Goal: Transaction & Acquisition: Obtain resource

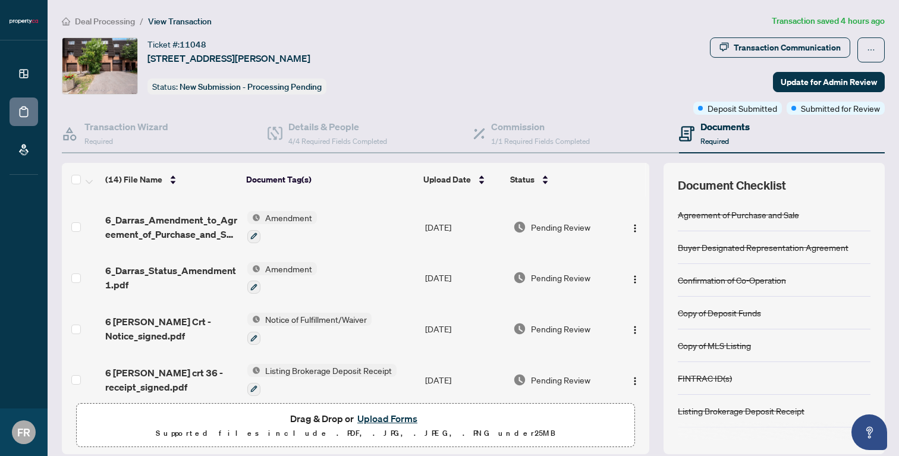
scroll to position [442, 0]
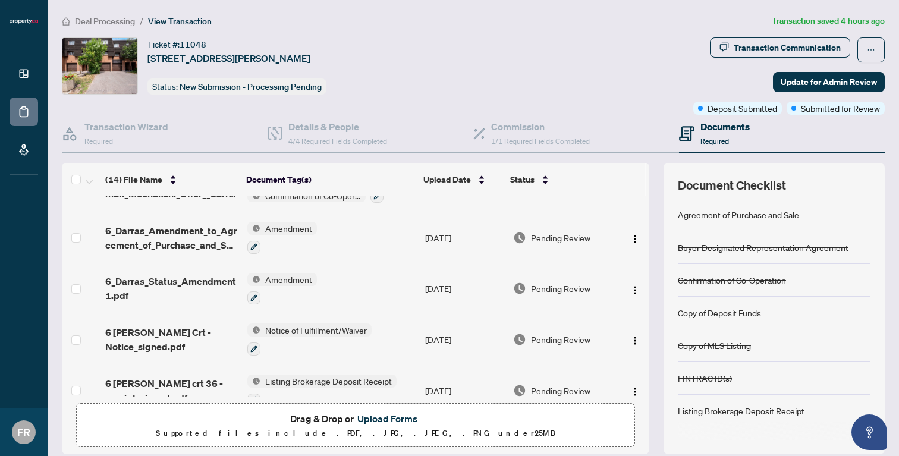
click at [303, 341] on div at bounding box center [309, 348] width 124 height 14
click at [124, 330] on span "6 [PERSON_NAME] Crt - Notice_signed.pdf" at bounding box center [171, 339] width 133 height 29
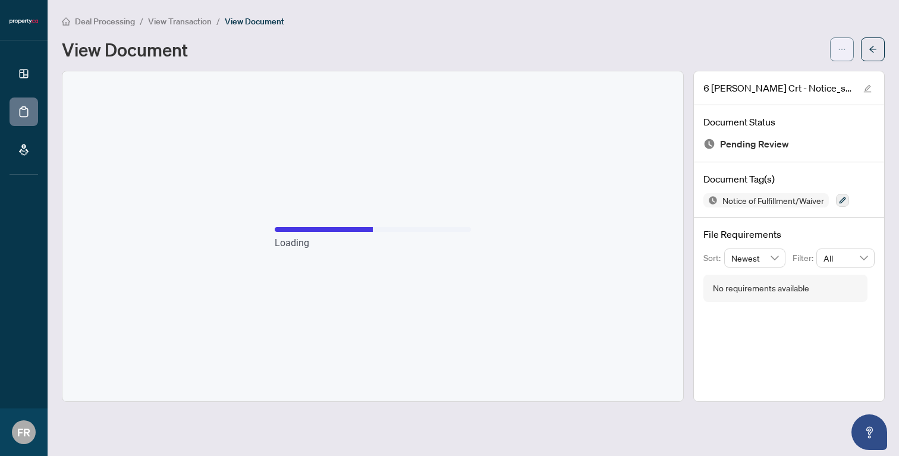
click at [837, 54] on button "button" at bounding box center [842, 49] width 24 height 24
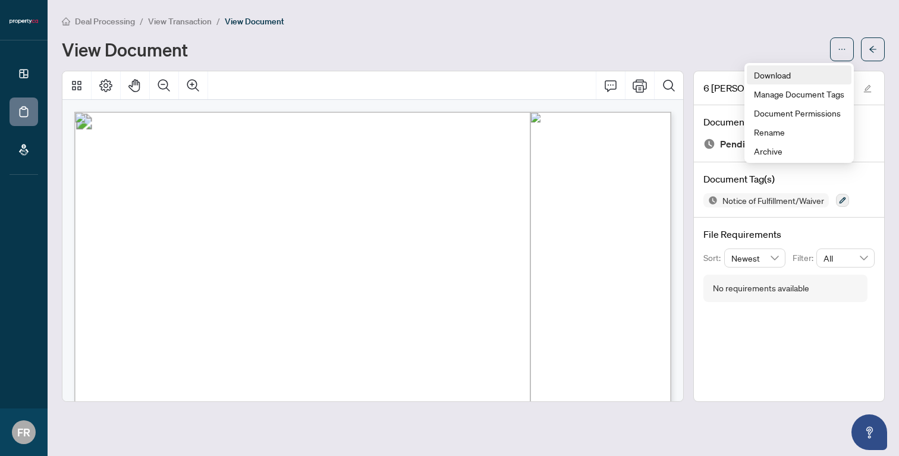
click at [788, 69] on span "Download" at bounding box center [799, 74] width 90 height 13
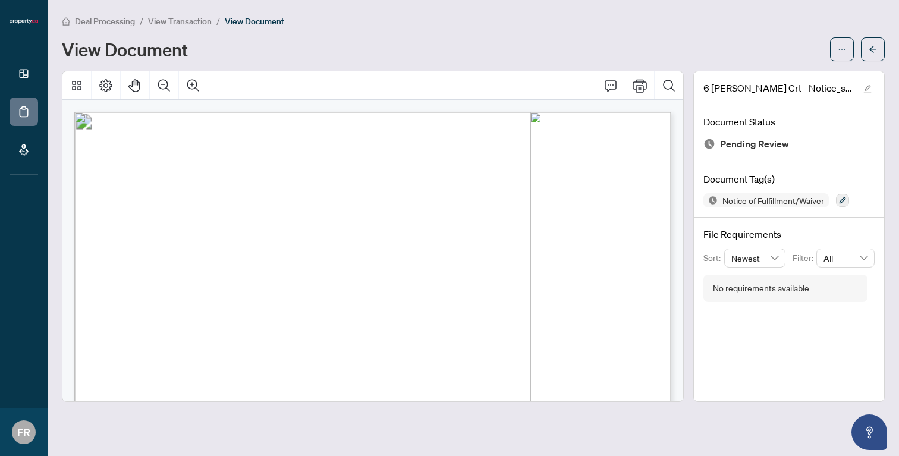
click at [406, 46] on div "View Document" at bounding box center [442, 49] width 761 height 19
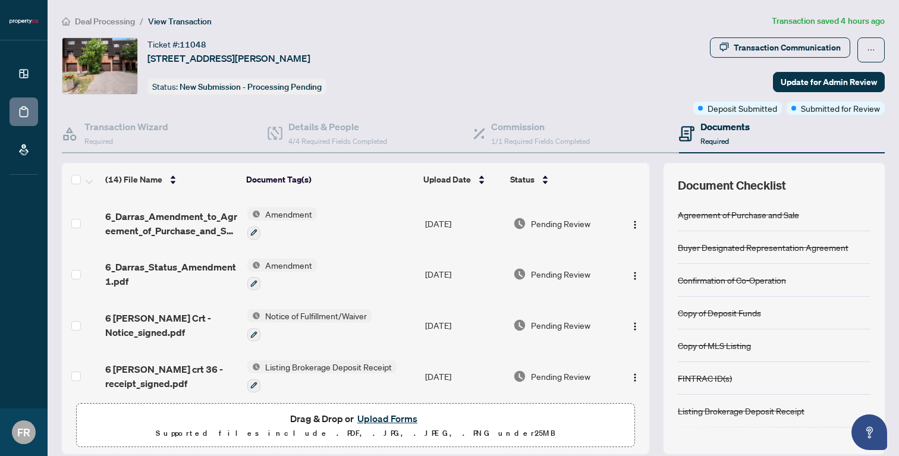
scroll to position [472, 0]
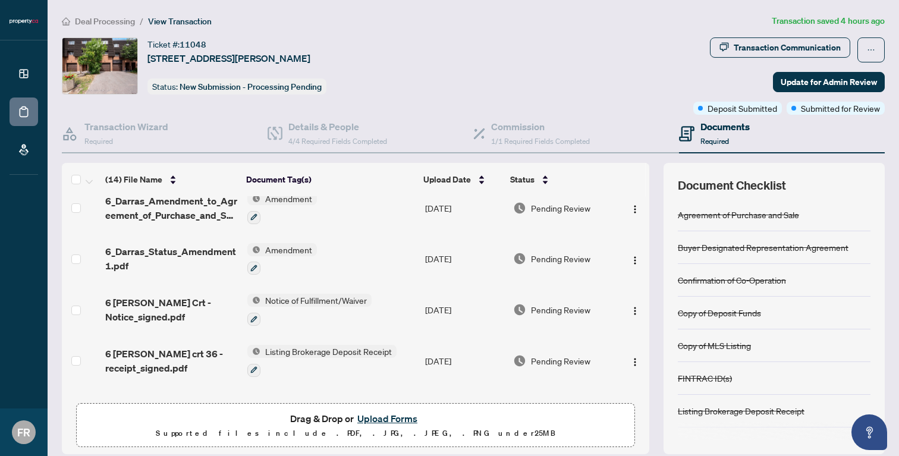
click at [81, 247] on td at bounding box center [81, 259] width 39 height 51
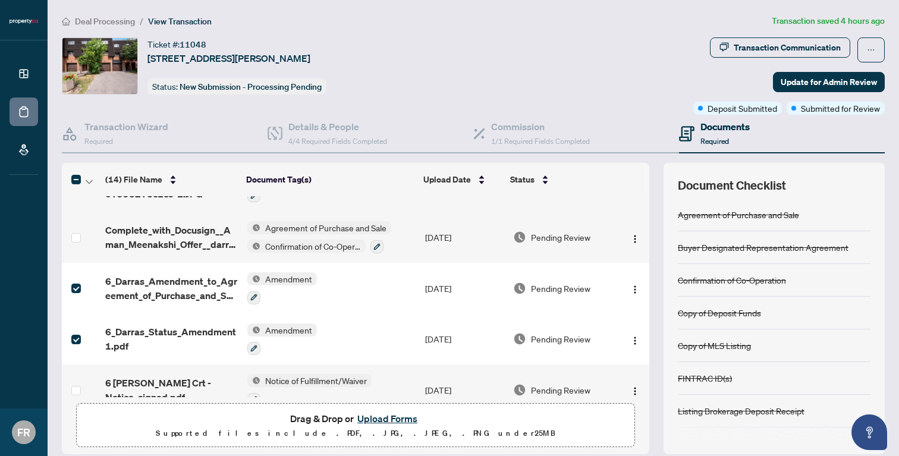
scroll to position [399, 0]
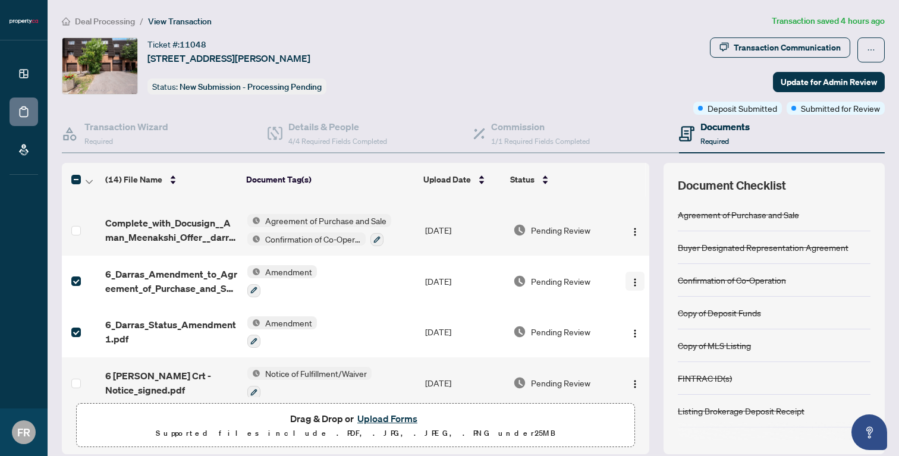
click at [630, 278] on img "button" at bounding box center [635, 283] width 10 height 10
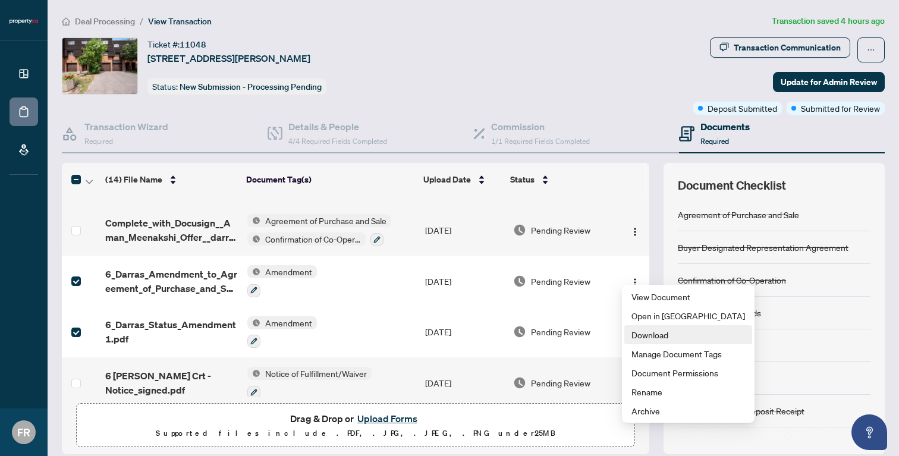
click at [640, 331] on span "Download" at bounding box center [689, 334] width 114 height 13
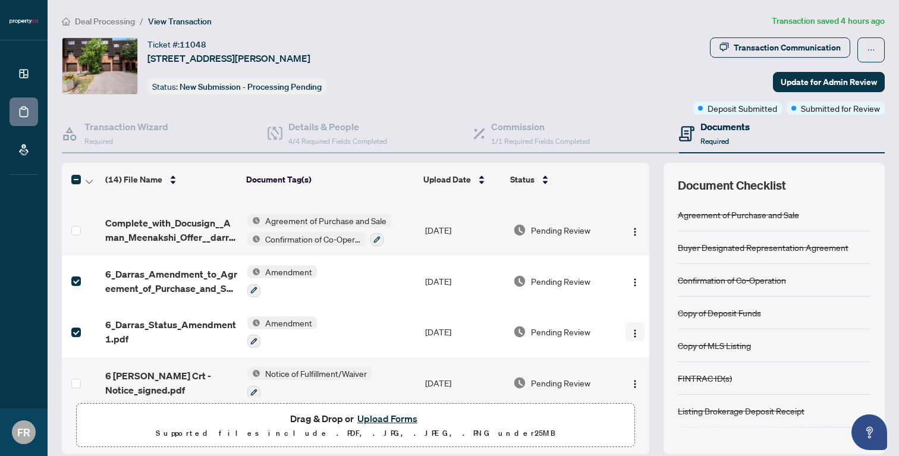
click at [633, 329] on img "button" at bounding box center [635, 334] width 10 height 10
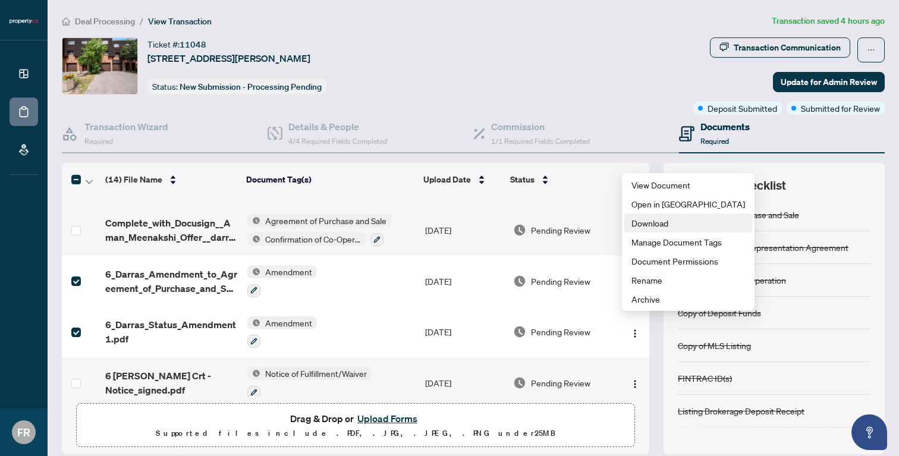
click at [656, 225] on span "Download" at bounding box center [689, 222] width 114 height 13
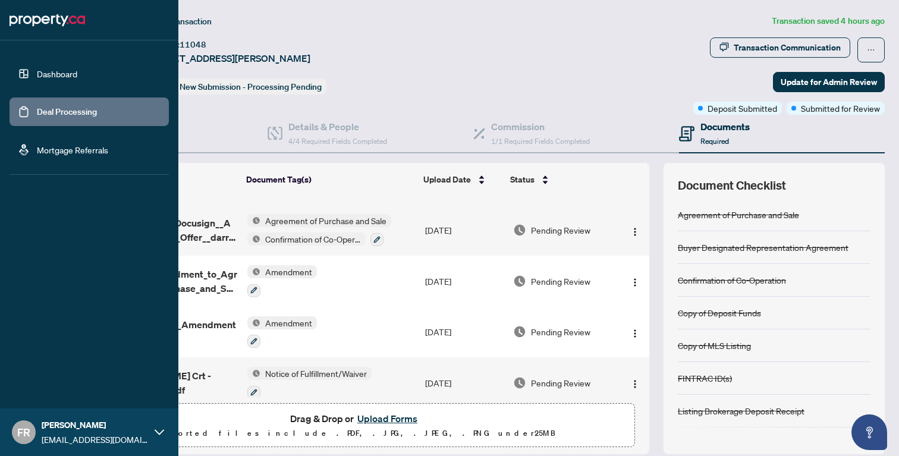
click at [37, 79] on link "Dashboard" at bounding box center [57, 73] width 40 height 11
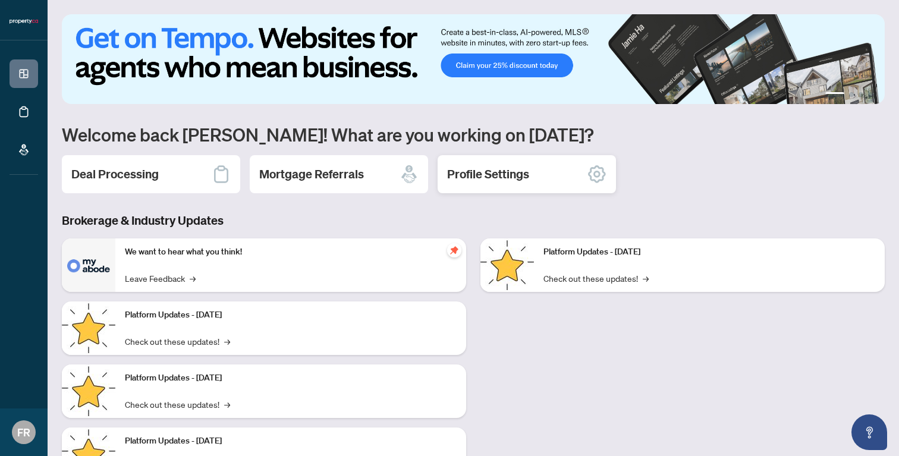
click at [472, 168] on h2 "Profile Settings" at bounding box center [488, 174] width 82 height 17
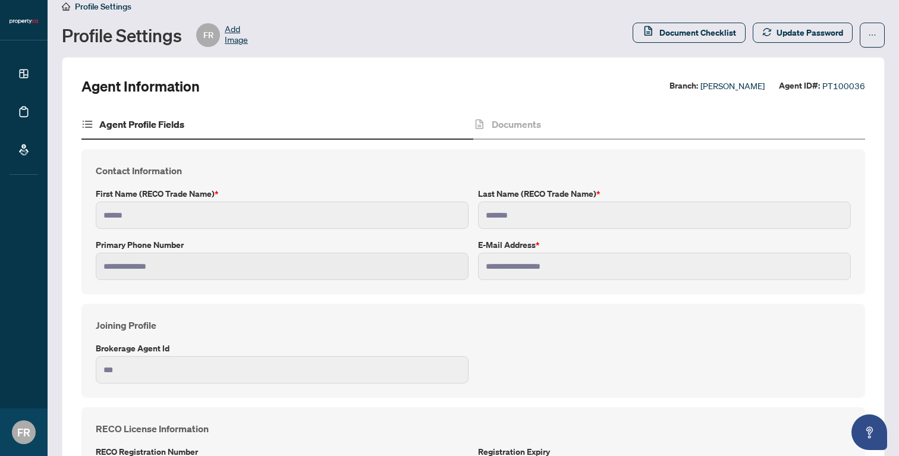
scroll to position [17, 0]
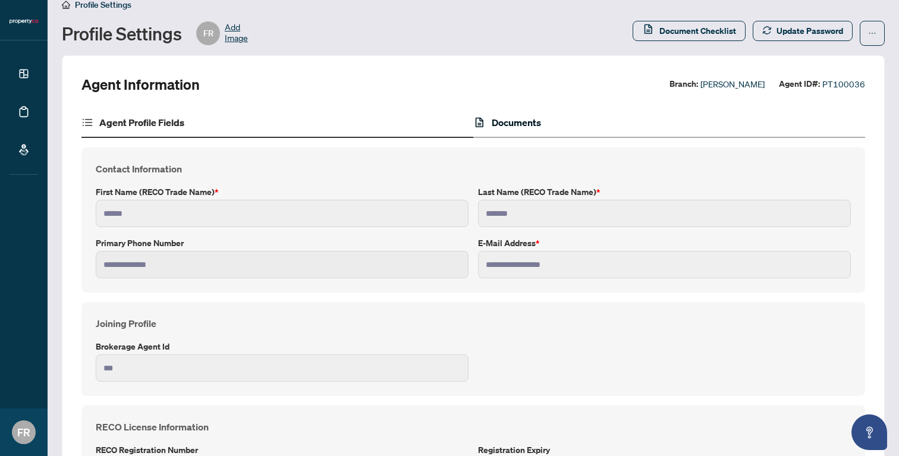
click at [515, 117] on h4 "Documents" at bounding box center [516, 122] width 49 height 14
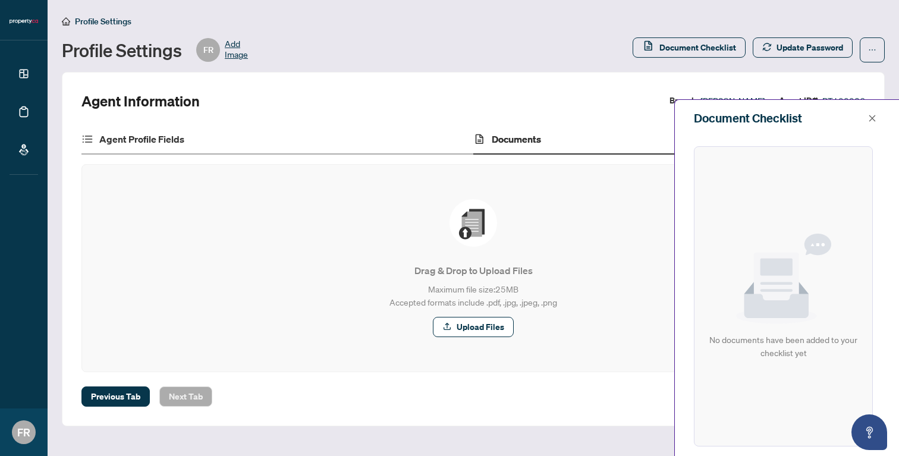
click at [130, 128] on div "Agent Profile Fields" at bounding box center [277, 140] width 392 height 30
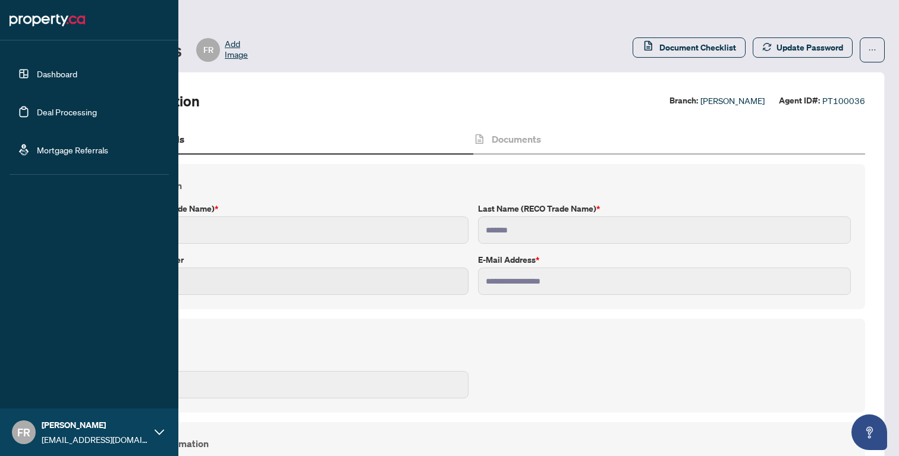
click at [44, 145] on link "Mortgage Referrals" at bounding box center [72, 150] width 71 height 11
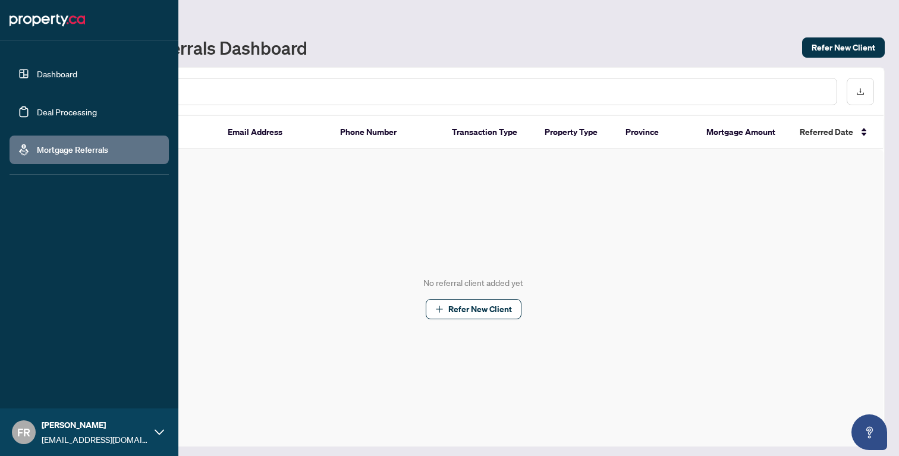
click at [37, 79] on link "Dashboard" at bounding box center [57, 73] width 40 height 11
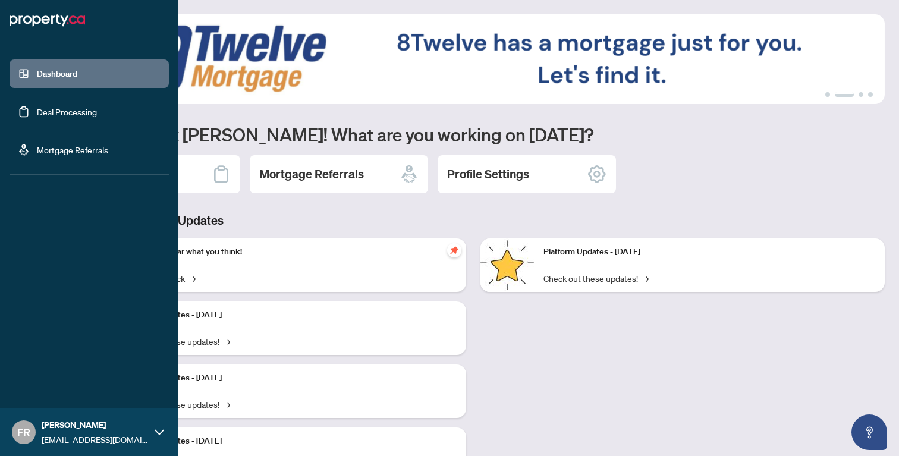
click at [37, 113] on link "Deal Processing" at bounding box center [67, 111] width 60 height 11
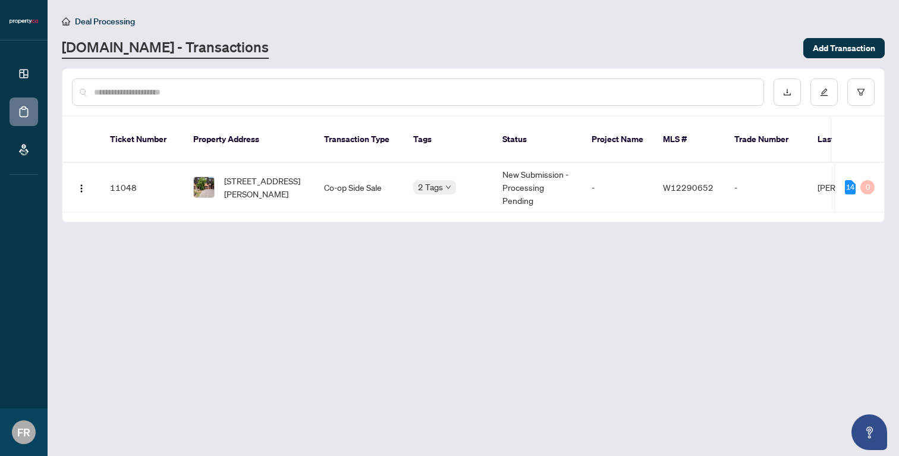
click at [213, 46] on link "[DOMAIN_NAME] - Transactions" at bounding box center [165, 47] width 207 height 21
click at [447, 189] on body "Dashboard Deal Processing Mortgage Referrals FR [PERSON_NAME] [PERSON_NAME][EMA…" at bounding box center [449, 228] width 899 height 456
click at [864, 442] on button "Open asap" at bounding box center [870, 433] width 36 height 36
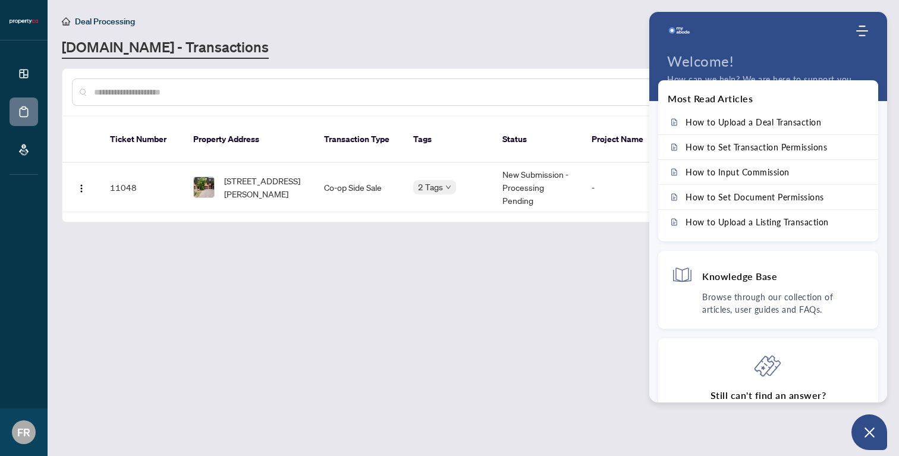
scroll to position [51, 0]
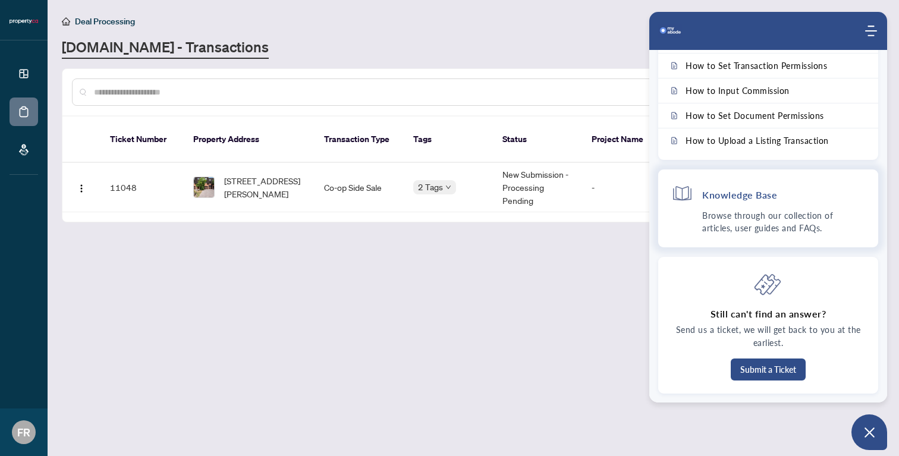
click at [745, 208] on div "Knowledge Base" at bounding box center [768, 196] width 194 height 27
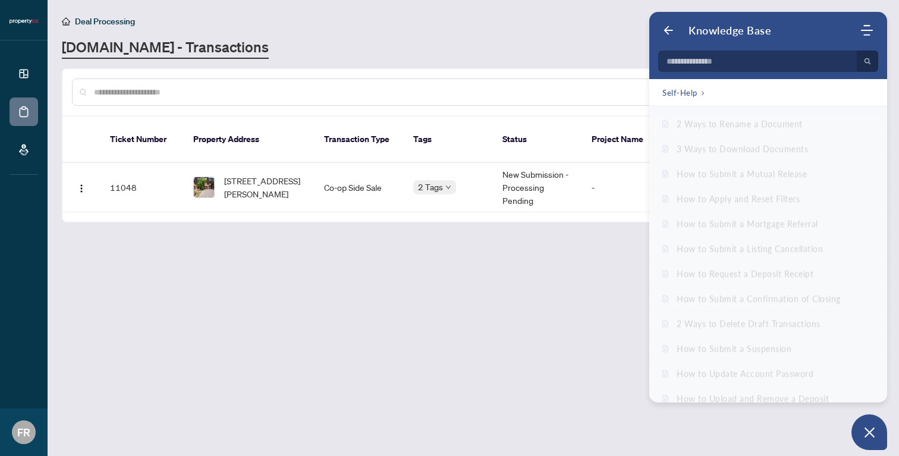
scroll to position [432, 0]
click at [563, 295] on main "Deal Processing [DOMAIN_NAME] - Transactions Add Transaction Ticket Number Prop…" at bounding box center [474, 228] width 852 height 456
